Goal: Use online tool/utility: Utilize a website feature to perform a specific function

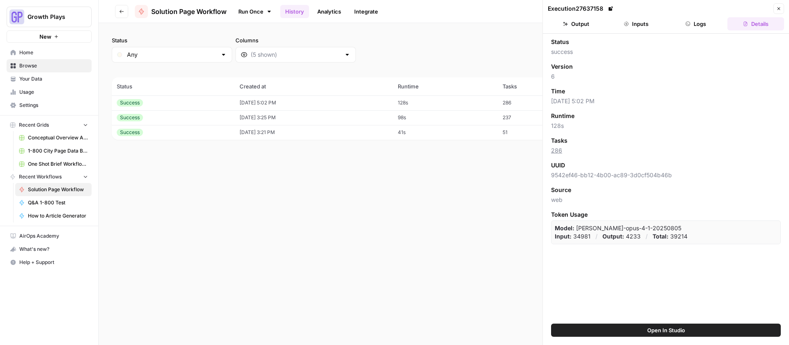
click at [779, 8] on icon "button" at bounding box center [778, 8] width 5 height 5
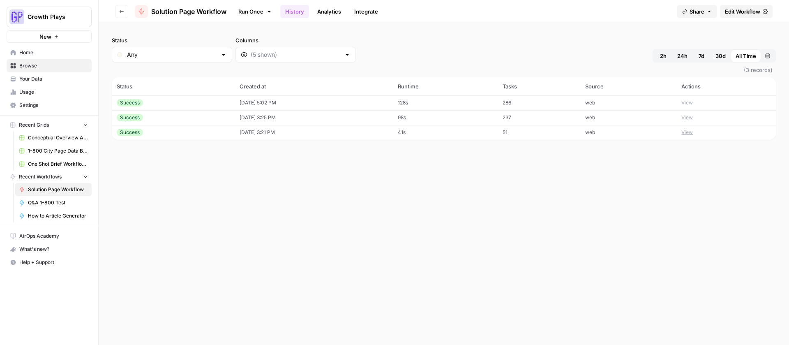
click at [243, 9] on link "Run Once" at bounding box center [255, 12] width 44 height 14
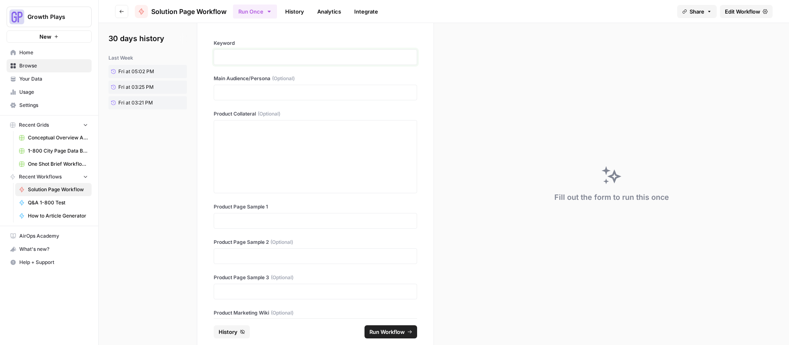
click at [243, 53] on p at bounding box center [315, 57] width 193 height 8
click at [240, 95] on p at bounding box center [315, 92] width 193 height 8
click at [299, 141] on div at bounding box center [315, 157] width 193 height 66
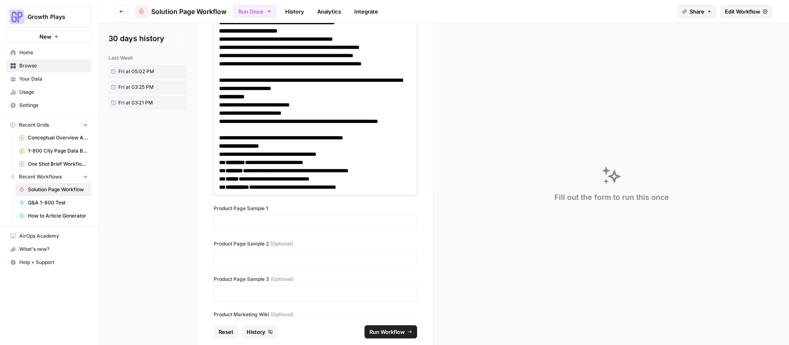
scroll to position [463, 0]
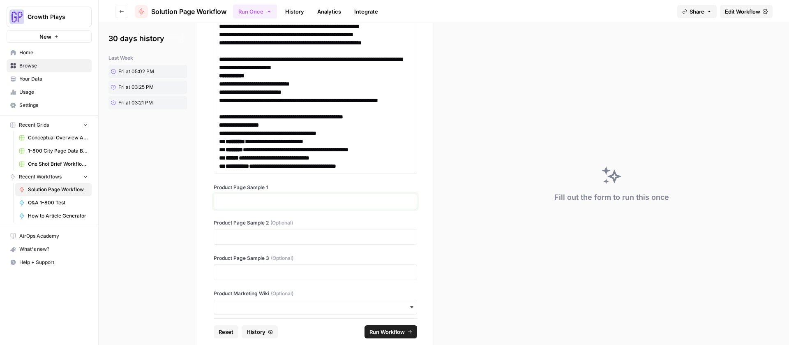
click at [287, 204] on p at bounding box center [315, 201] width 193 height 8
click at [339, 231] on div at bounding box center [315, 237] width 203 height 16
click at [334, 239] on p at bounding box center [315, 237] width 193 height 8
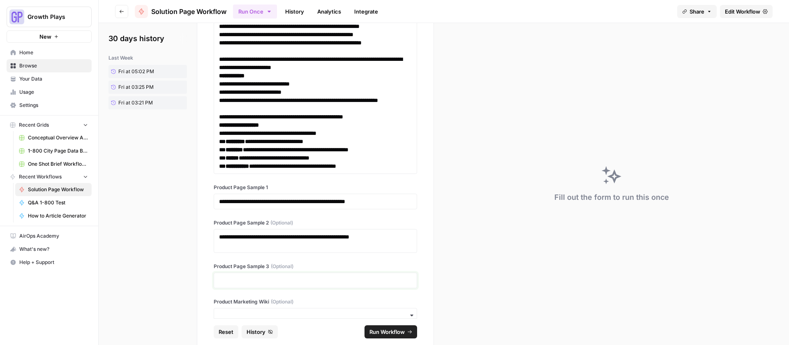
click at [300, 278] on p at bounding box center [315, 280] width 193 height 8
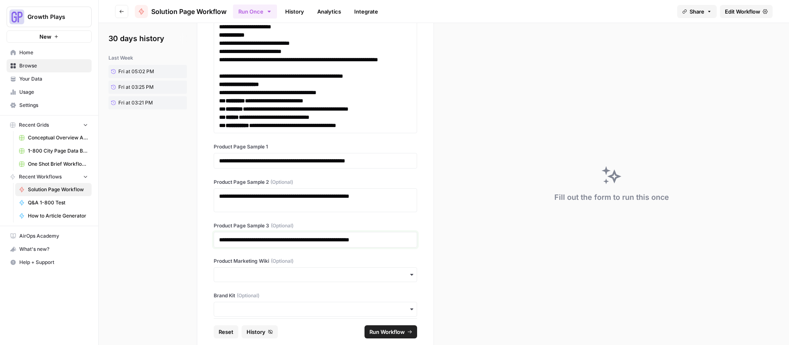
scroll to position [521, 0]
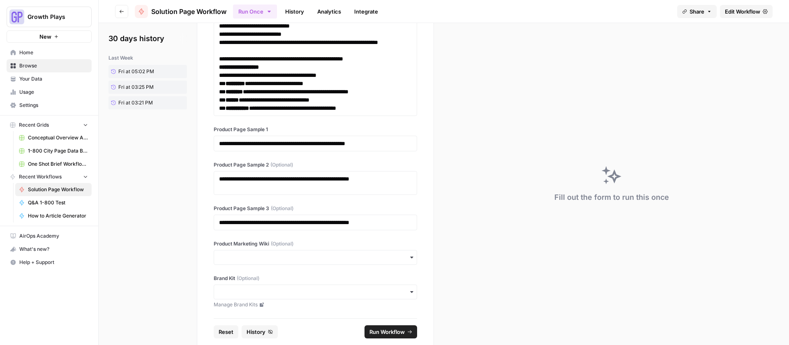
click at [390, 333] on span "Run Workflow" at bounding box center [387, 332] width 35 height 8
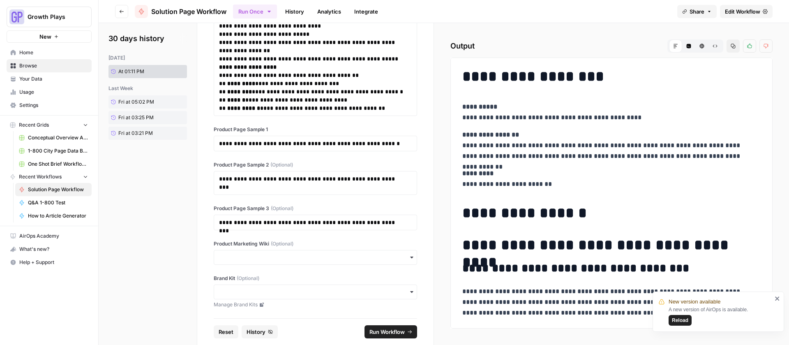
click at [732, 46] on icon "button" at bounding box center [733, 46] width 5 height 5
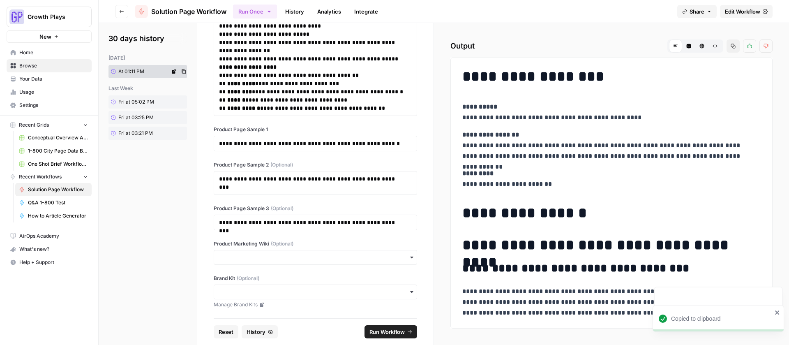
click at [139, 75] on link "At 01:11 PM" at bounding box center [139, 71] width 61 height 13
click at [173, 71] on icon at bounding box center [174, 71] width 4 height 4
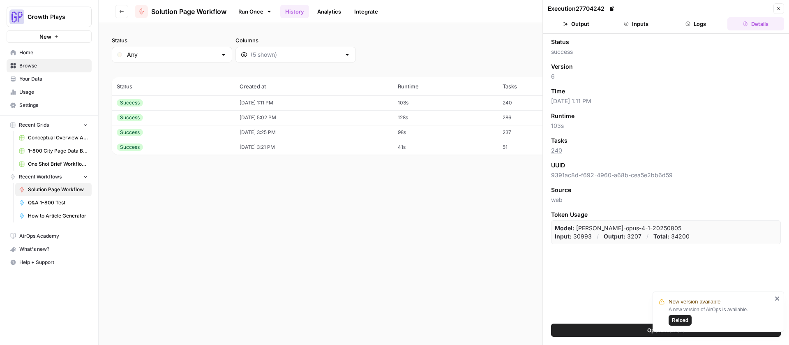
click at [688, 22] on icon "button" at bounding box center [688, 23] width 5 height 5
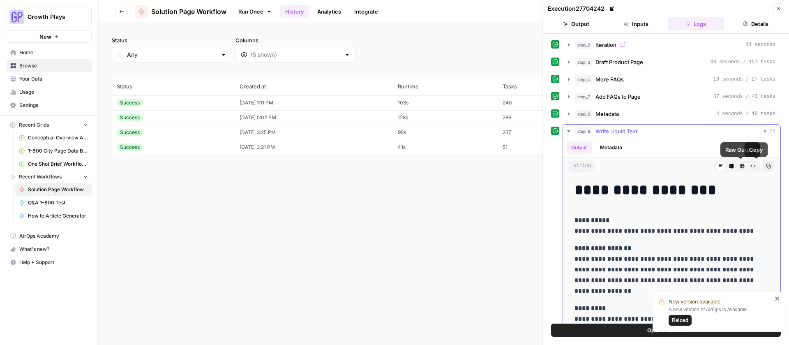
click at [766, 166] on icon "button" at bounding box center [768, 166] width 5 height 5
